Goal: Information Seeking & Learning: Learn about a topic

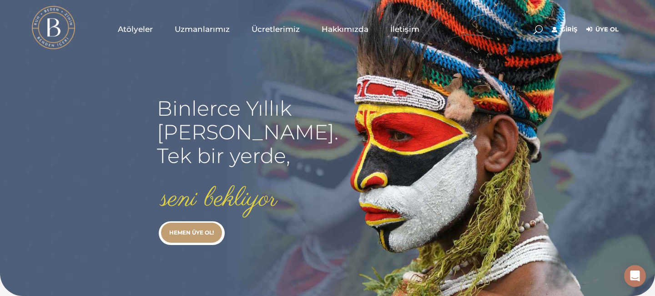
click at [564, 28] on link "Giriş" at bounding box center [564, 29] width 25 height 11
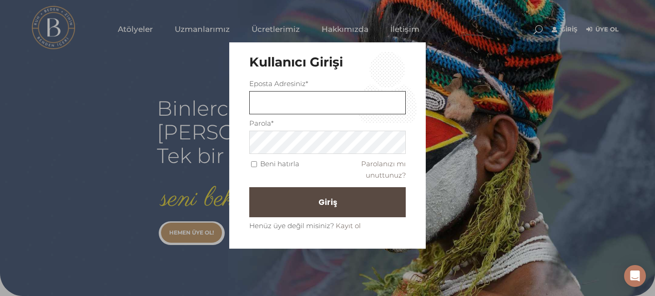
type input "sinemozbek@yahoo.com"
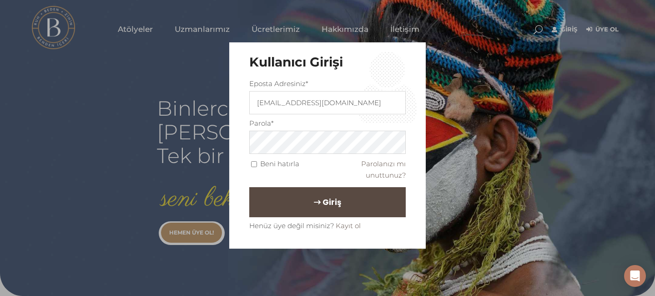
click at [344, 201] on button "Giriş" at bounding box center [327, 202] width 156 height 30
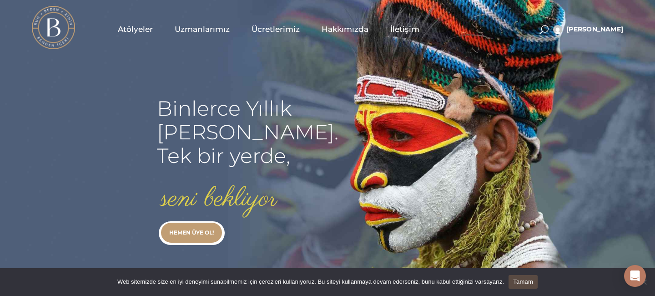
click at [139, 31] on span "Atölyeler" at bounding box center [135, 29] width 35 height 10
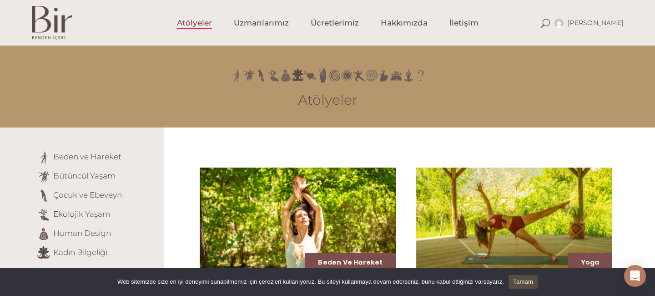
click at [153, 188] on li "Çocuk ve Ebeveyn" at bounding box center [96, 195] width 121 height 15
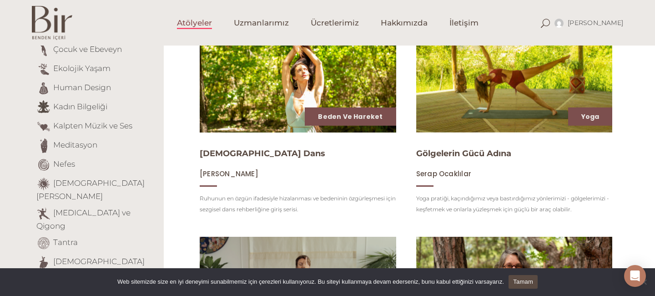
scroll to position [127, 0]
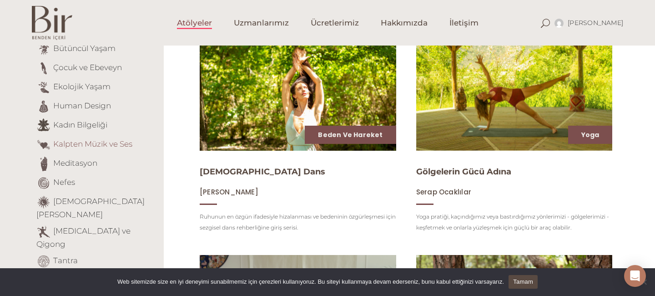
click at [107, 139] on link "Kalpten Müzik ve Ses" at bounding box center [92, 143] width 79 height 9
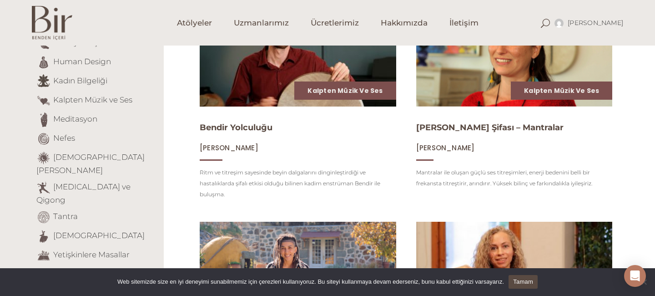
scroll to position [190, 0]
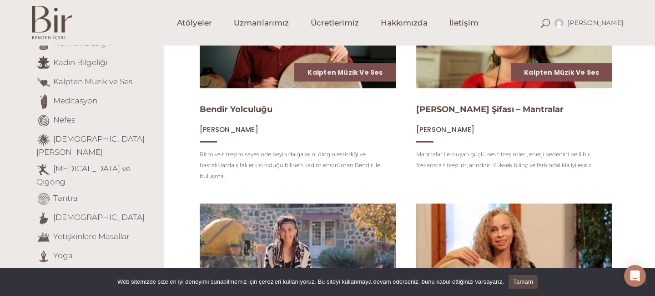
click at [534, 282] on link "Tamam" at bounding box center [522, 282] width 29 height 14
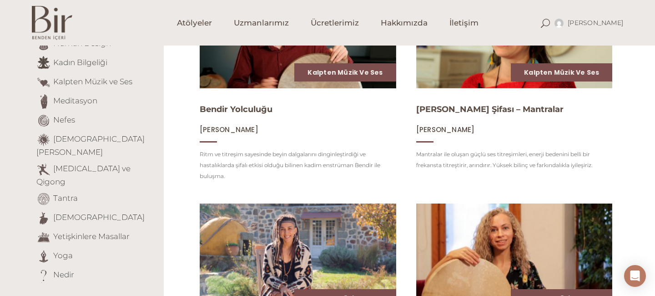
click at [307, 245] on img at bounding box center [298, 258] width 202 height 114
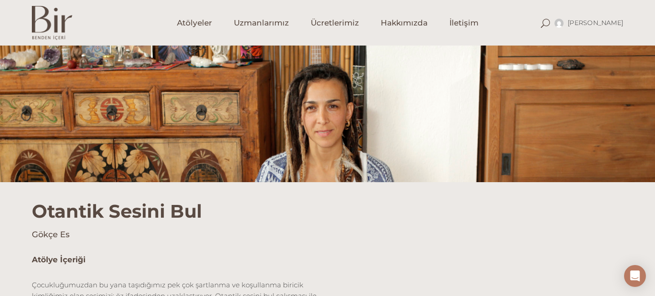
scroll to position [36, 0]
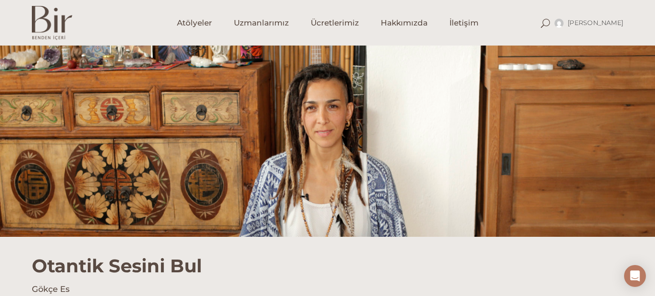
click at [303, 203] on div at bounding box center [327, 122] width 655 height 227
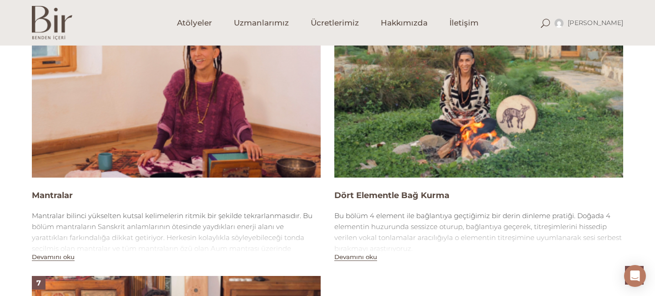
scroll to position [1110, 0]
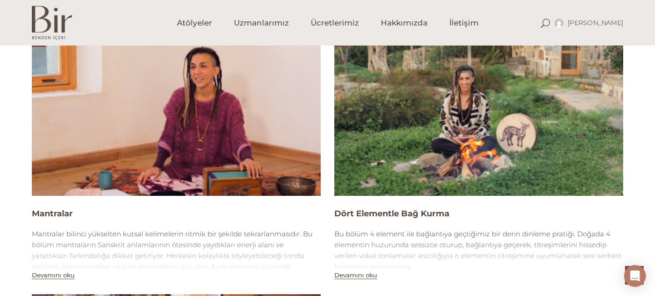
click at [171, 141] on img at bounding box center [176, 114] width 289 height 162
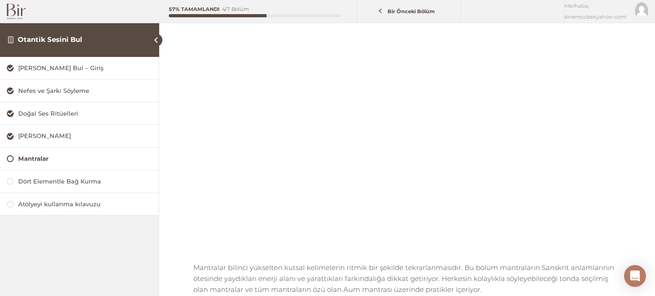
scroll to position [91, 0]
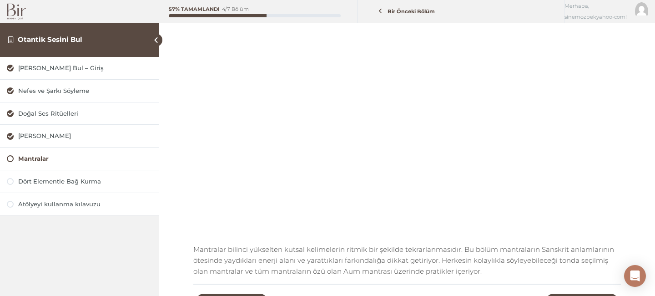
click at [32, 160] on div "Mantralar" at bounding box center [85, 158] width 134 height 9
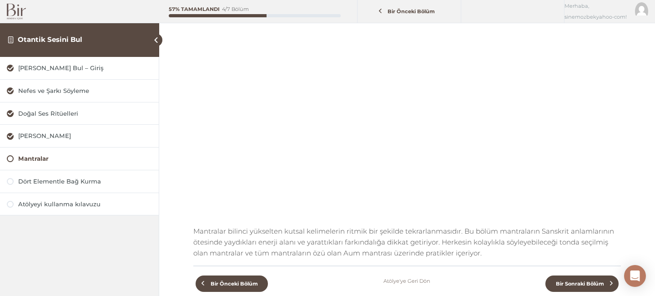
scroll to position [127, 0]
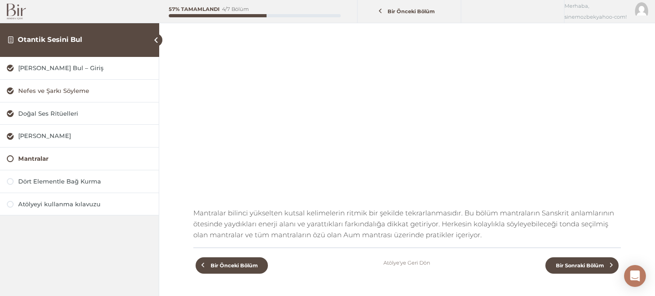
click at [70, 90] on div "Nefes ve Şarkı Söyleme" at bounding box center [85, 90] width 134 height 9
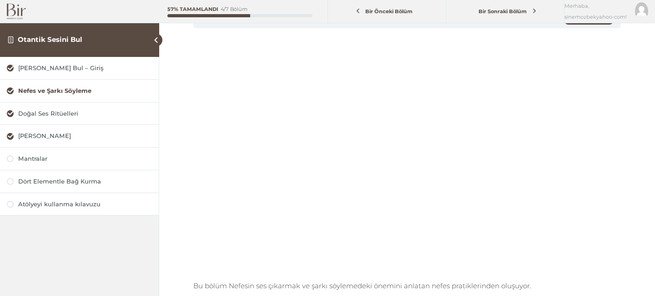
scroll to position [73, 0]
